Goal: Task Accomplishment & Management: Use online tool/utility

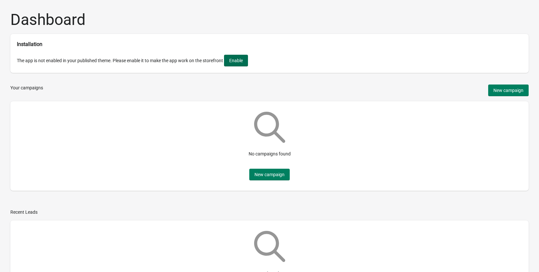
click at [241, 63] on span "Enable" at bounding box center [236, 60] width 14 height 5
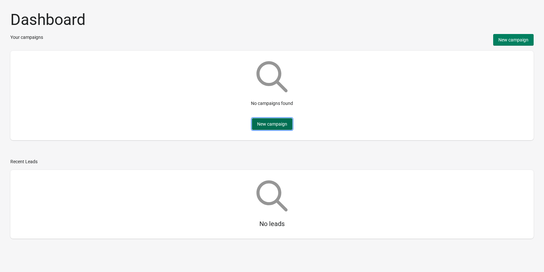
click at [258, 123] on span "New campaign" at bounding box center [272, 123] width 30 height 5
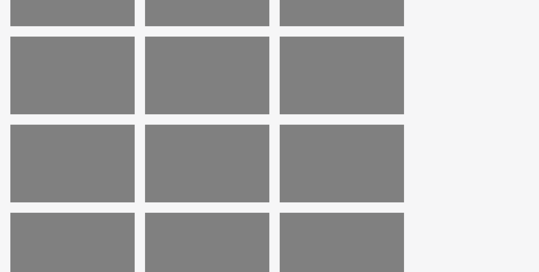
scroll to position [97, 0]
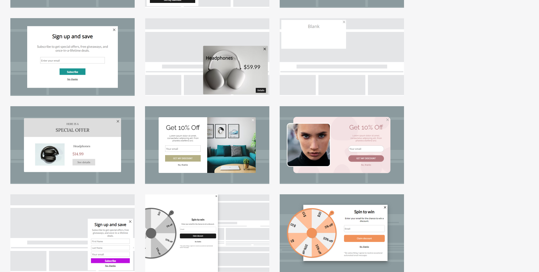
click at [345, 155] on div at bounding box center [342, 145] width 124 height 78
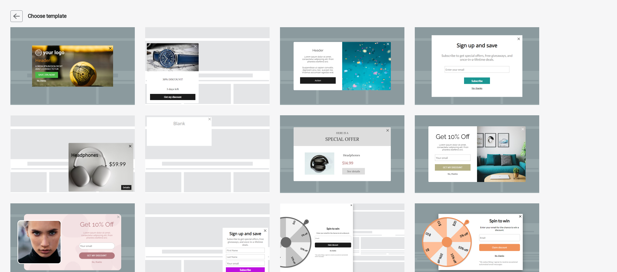
select select "center"
select select "dark"
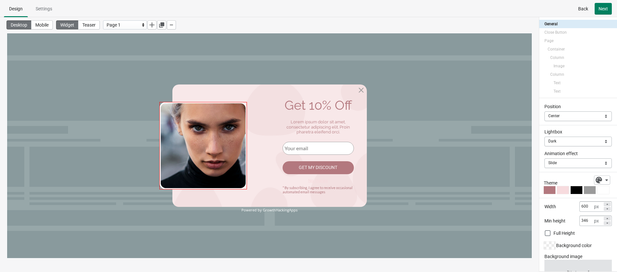
click at [221, 147] on img at bounding box center [202, 145] width 87 height 87
select select "both"
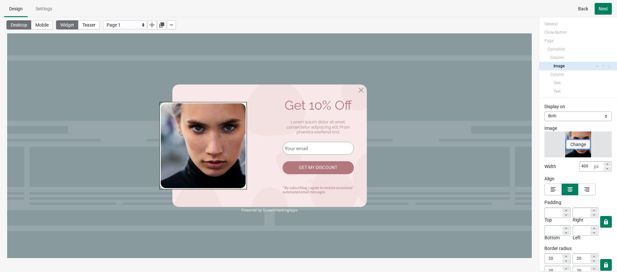
click at [544, 145] on button "Change" at bounding box center [578, 144] width 24 height 9
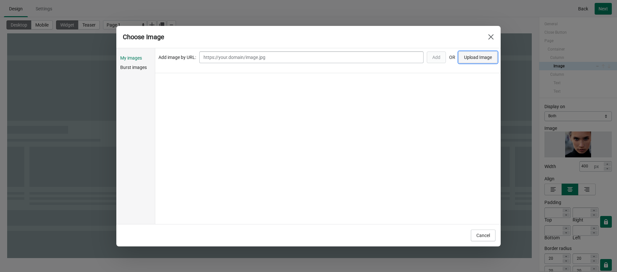
click at [478, 55] on span "Upload Image" at bounding box center [478, 57] width 28 height 5
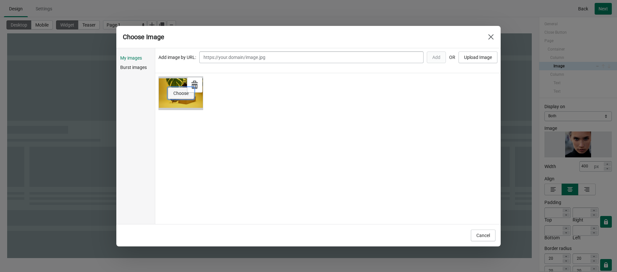
click at [182, 98] on button "Choose" at bounding box center [181, 93] width 26 height 12
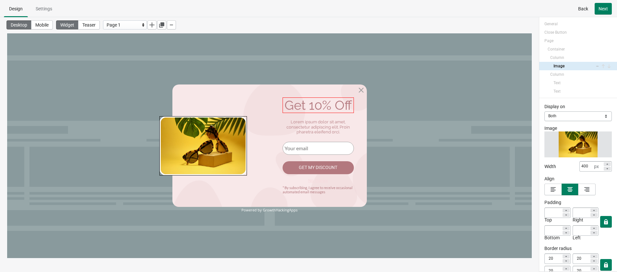
click at [309, 105] on div "Get 10% Off" at bounding box center [318, 106] width 71 height 16
select select "both"
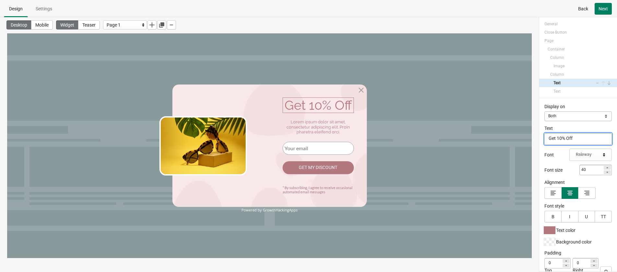
drag, startPoint x: 561, startPoint y: 140, endPoint x: 557, endPoint y: 140, distance: 3.9
click at [544, 140] on textarea "Get 10% Off" at bounding box center [577, 139] width 67 height 12
type textarea "Get 5% Off"
click at [539, 161] on div "Display on Mobile Desktop Both Both Text Get 5% Off Get 5% Off Font Raleway Fon…" at bounding box center [578, 184] width 78 height 173
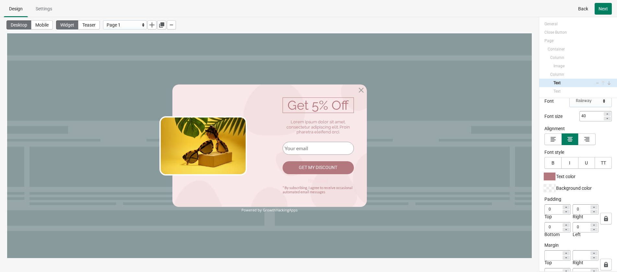
scroll to position [65, 0]
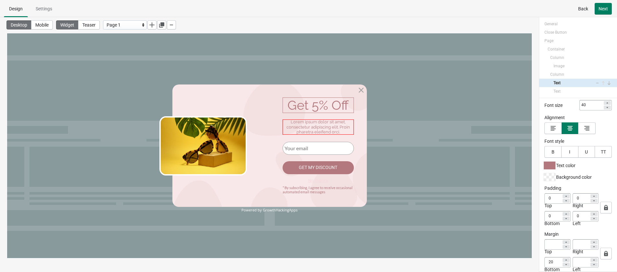
click at [316, 129] on div "Lorem ipsum dolor sit amet, consectetur adipiscing elit. Proin pharetra eleifen…" at bounding box center [318, 127] width 71 height 15
select select "both"
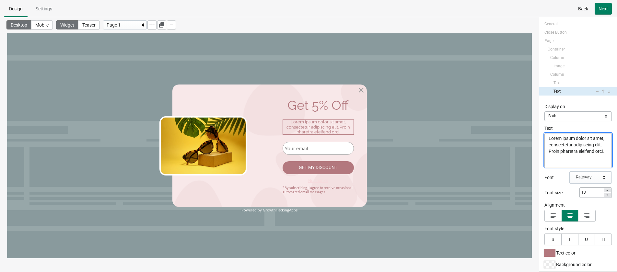
click at [544, 153] on textarea "Lorem ipsum dolor sit amet, consectetur adipiscing elit. Proin pharetra eleifen…" at bounding box center [577, 150] width 67 height 34
paste textarea "Get an unconditional 5% discount on your first order, so hurry up!"
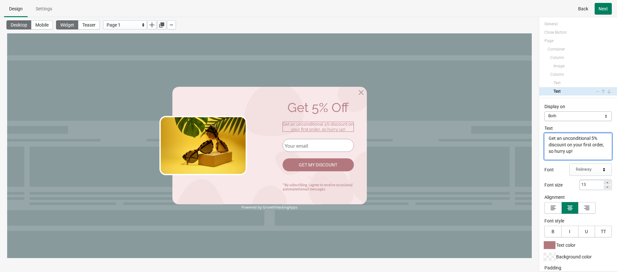
type textarea "Get an unconditional 5% discount on your first order, so hurry up!"
click at [283, 205] on div "Powered by GrowthHackingApps" at bounding box center [269, 207] width 194 height 4
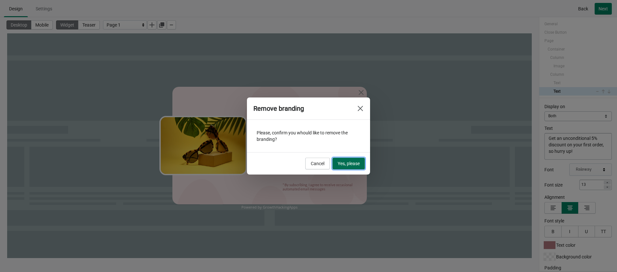
click at [352, 162] on span "Yes, please" at bounding box center [349, 163] width 22 height 5
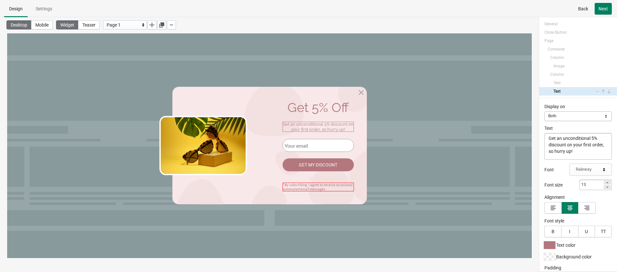
click at [317, 186] on div "* By subscribing, I agree to receive occasional automated email messages" at bounding box center [318, 187] width 71 height 8
select select "both"
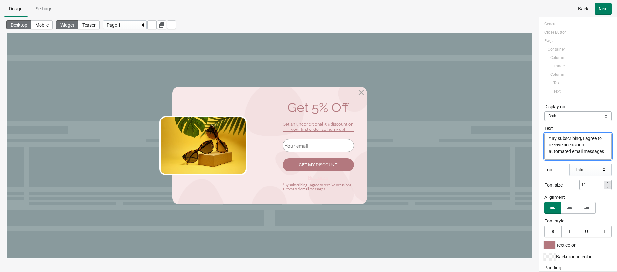
scroll to position [31, 0]
click at [544, 149] on textarea "* By subscribing, I agree to receive occasional automated email messages" at bounding box center [577, 146] width 67 height 27
drag, startPoint x: 552, startPoint y: 137, endPoint x: 581, endPoint y: 156, distance: 33.8
click at [544, 156] on textarea "* By subscribing, I agree to receive occasional automated email messages" at bounding box center [577, 146] width 67 height 27
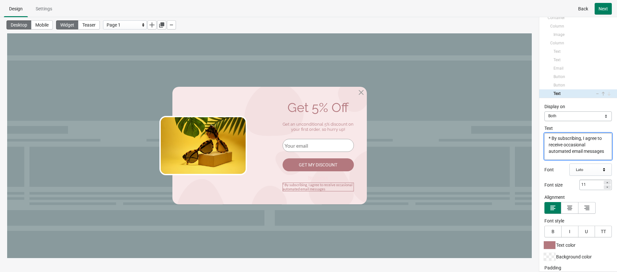
paste textarea "Click the button to get the discount code"
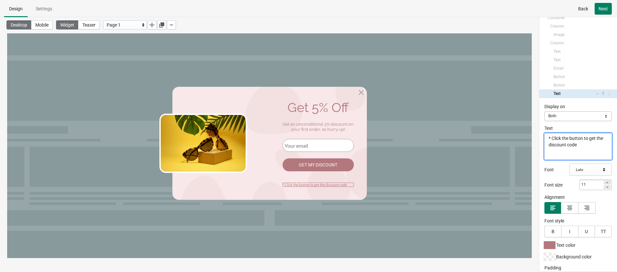
scroll to position [0, 0]
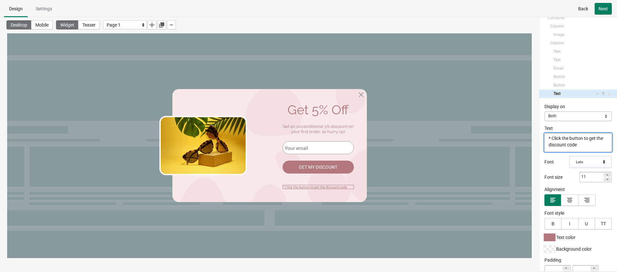
type textarea "* Click the button to get the discount code"
click at [538, 206] on div "Desktop Mobile Widget Teaser Page 1" at bounding box center [269, 138] width 539 height 242
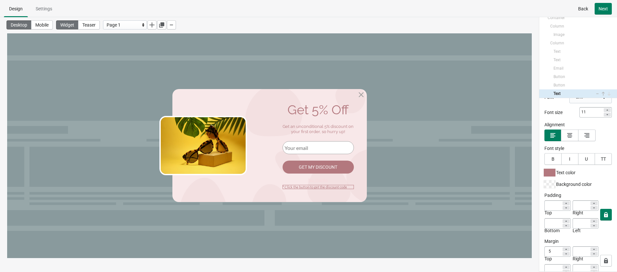
scroll to position [79, 0]
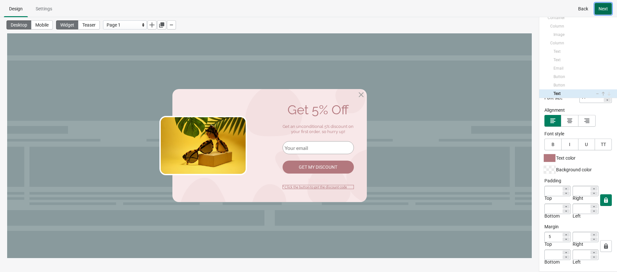
click at [544, 11] on span "Next" at bounding box center [602, 8] width 9 height 5
select select "both"
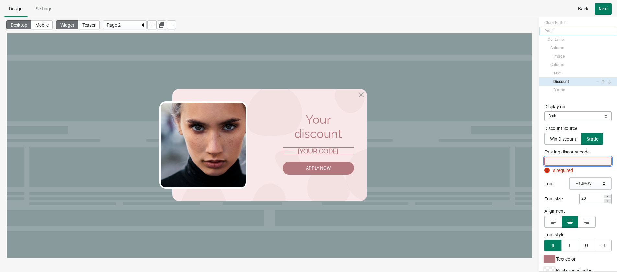
scroll to position [10, 0]
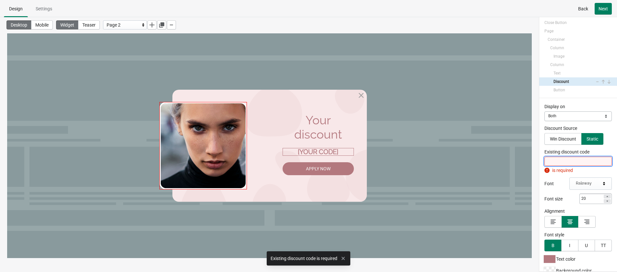
click at [233, 158] on img at bounding box center [202, 145] width 87 height 87
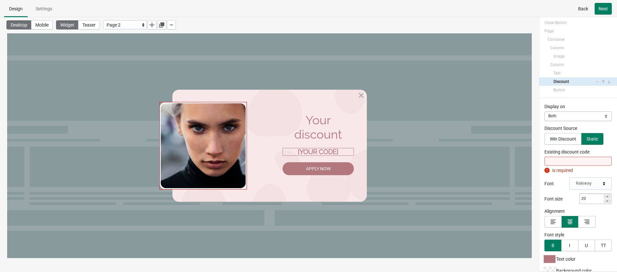
click at [214, 152] on img at bounding box center [202, 145] width 87 height 87
click at [219, 151] on img at bounding box center [202, 145] width 87 height 87
click at [210, 148] on img at bounding box center [202, 145] width 87 height 87
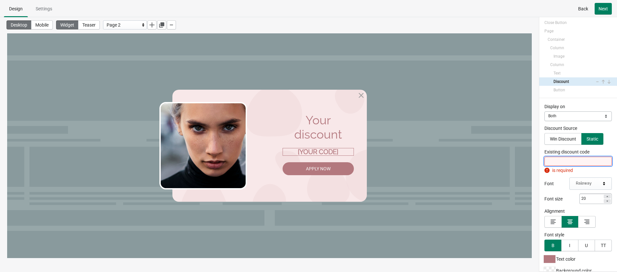
click at [544, 162] on input "Existing discount code" at bounding box center [577, 161] width 67 height 9
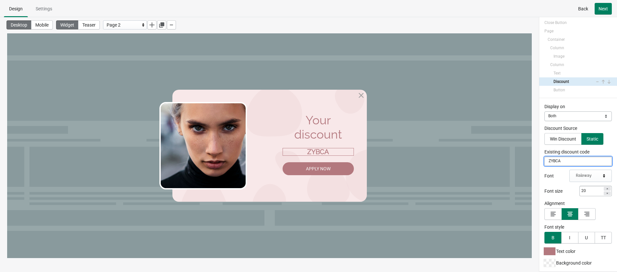
type input "ZYBCA"
click at [536, 147] on div "Desktop Mobile Widget Teaser Page 2" at bounding box center [269, 138] width 539 height 242
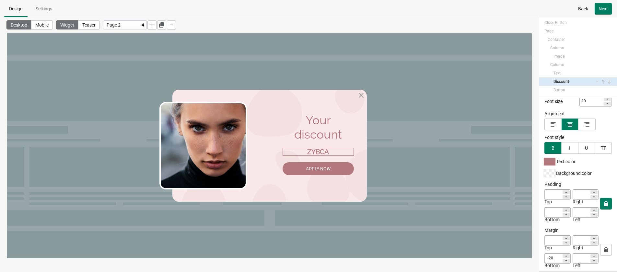
scroll to position [99, 0]
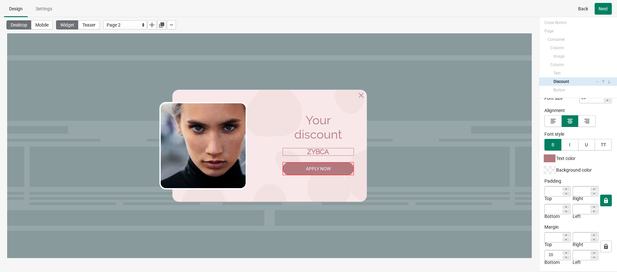
click at [324, 167] on div "Apply Now" at bounding box center [318, 168] width 71 height 13
select select "both"
select select "applyDiscount"
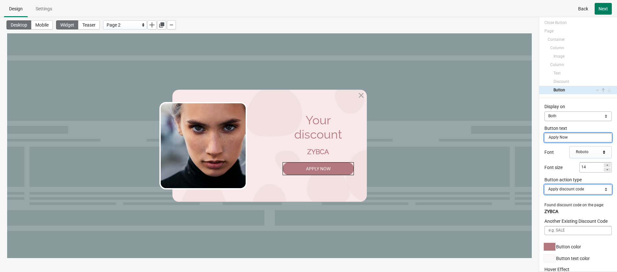
click at [544, 191] on select "Close Popup Open URL Switch page Apply discount code" at bounding box center [577, 190] width 67 height 10
click at [544, 185] on select "Close Popup Open URL Switch page Apply discount code" at bounding box center [577, 190] width 67 height 10
click at [540, 196] on div "Display on Mobile Desktop Both Both Button text Apply Now Font Roboto Font size…" at bounding box center [578, 184] width 78 height 173
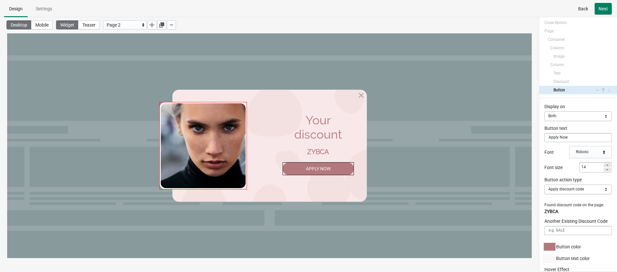
click at [219, 150] on img at bounding box center [202, 145] width 87 height 87
select select "both"
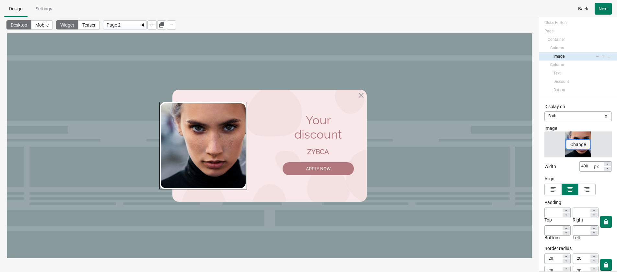
click at [544, 146] on span "Change" at bounding box center [578, 144] width 16 height 5
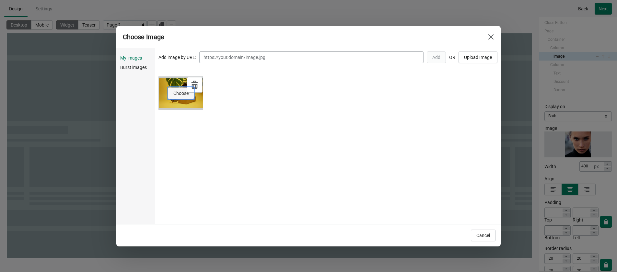
click at [184, 97] on button "Choose" at bounding box center [181, 93] width 26 height 12
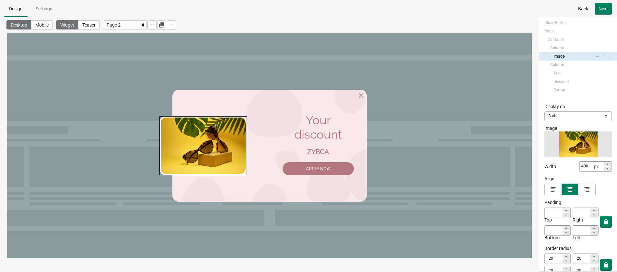
click at [538, 172] on div "Desktop Mobile Widget Teaser Page 2" at bounding box center [269, 138] width 539 height 242
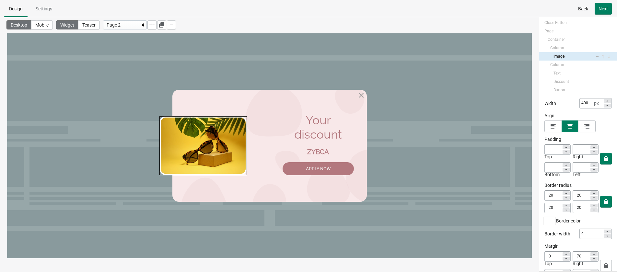
scroll to position [83, 0]
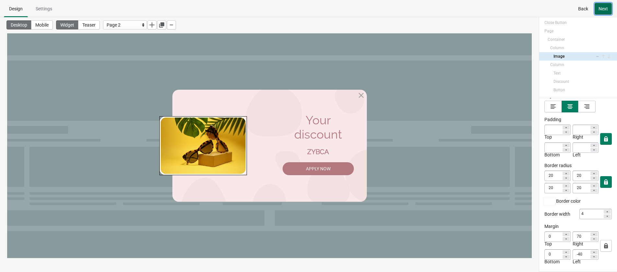
click at [544, 12] on button "Next" at bounding box center [602, 9] width 17 height 12
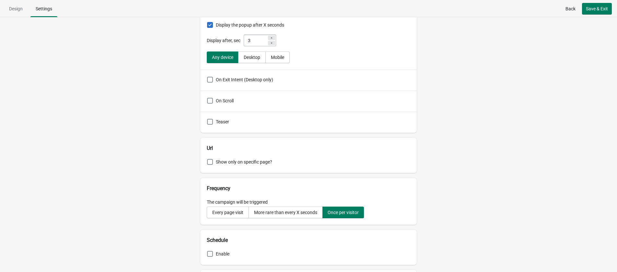
scroll to position [97, 0]
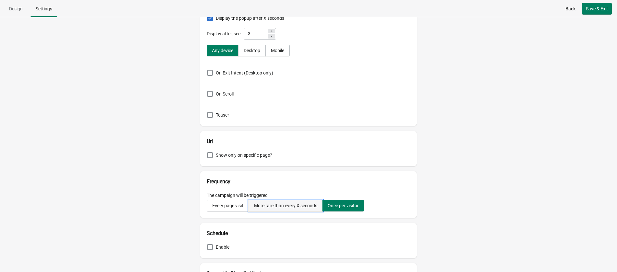
drag, startPoint x: 275, startPoint y: 204, endPoint x: 280, endPoint y: 205, distance: 4.3
click at [275, 204] on div "More rare than every X seconds" at bounding box center [285, 205] width 63 height 5
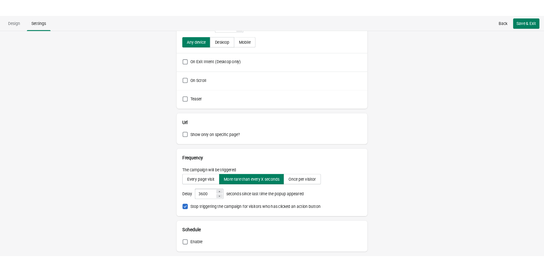
scroll to position [130, 0]
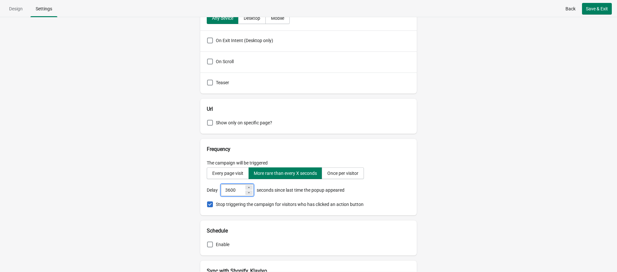
drag, startPoint x: 236, startPoint y: 190, endPoint x: 211, endPoint y: 192, distance: 24.7
click at [211, 192] on div "Delay 3600 seconds since last time the popup appeared" at bounding box center [308, 190] width 203 height 12
type input "300"
click at [162, 190] on div "Campaign name Campaign #1 Triggers Display the popup after X seconds Display af…" at bounding box center [308, 144] width 617 height 255
click at [544, 9] on span "Save & Exit" at bounding box center [597, 8] width 22 height 5
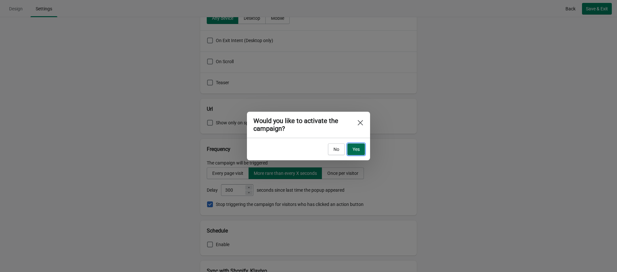
click at [358, 150] on span "Yes" at bounding box center [355, 149] width 7 height 5
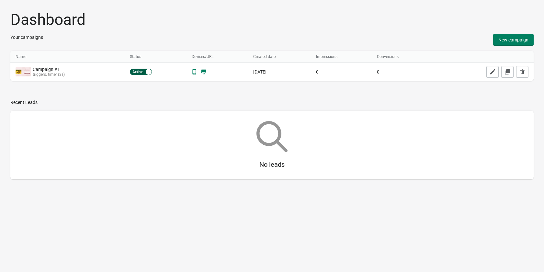
click at [45, 195] on div "Dashboard Your campaigns New campaign Name Name Status Devices/URL Created date…" at bounding box center [272, 97] width 544 height 195
click at [220, 252] on div "Dashboard Your campaigns New campaign Name Name Status Devices/URL Created date…" at bounding box center [272, 136] width 544 height 272
